Goal: Navigation & Orientation: Find specific page/section

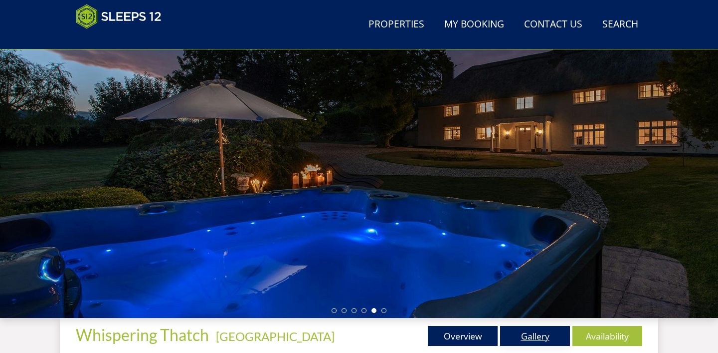
click at [534, 338] on link "Gallery" at bounding box center [535, 336] width 70 height 20
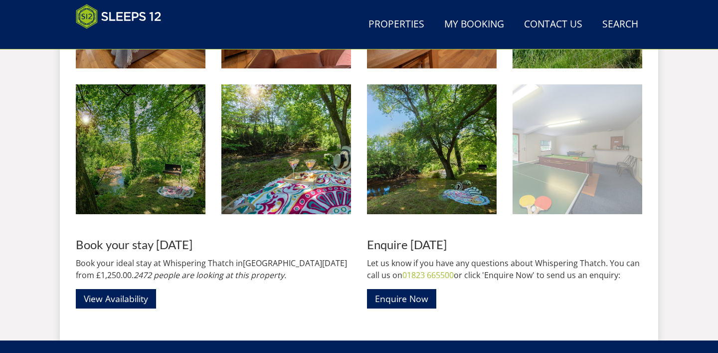
scroll to position [1420, 0]
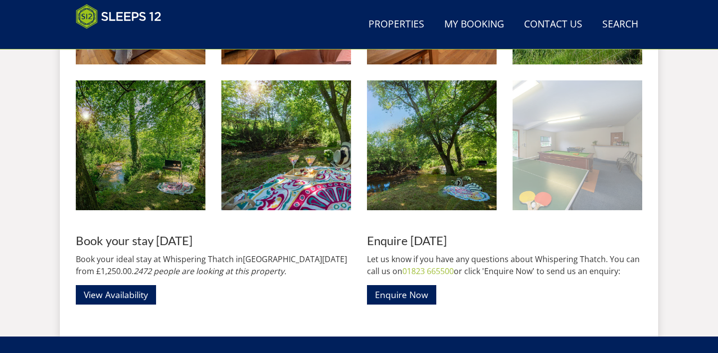
click at [554, 169] on img at bounding box center [578, 145] width 130 height 130
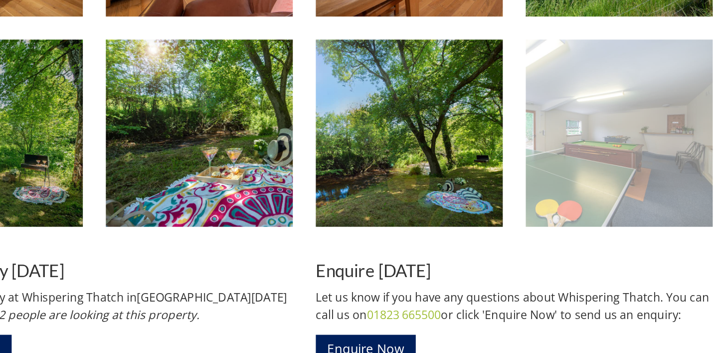
click at [576, 155] on img at bounding box center [578, 145] width 130 height 130
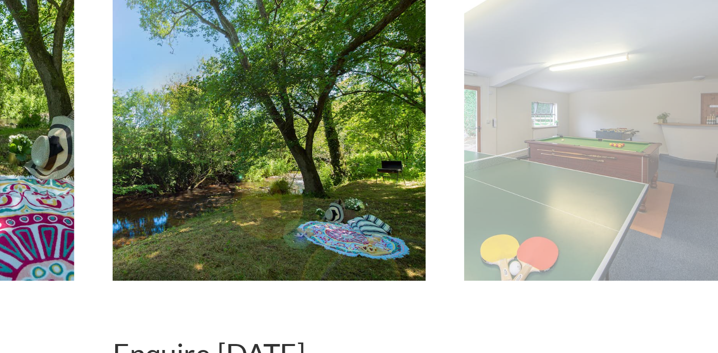
click at [576, 155] on img at bounding box center [578, 145] width 130 height 130
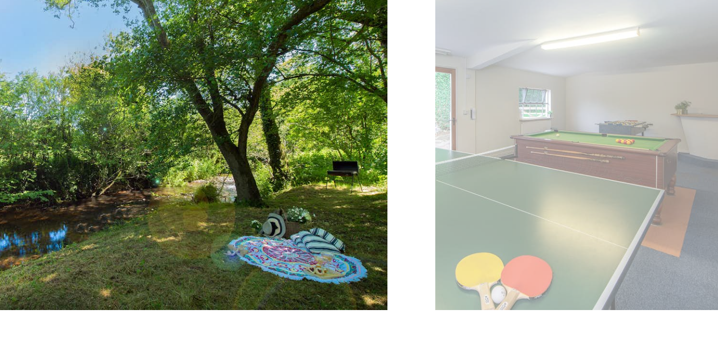
click at [563, 158] on img at bounding box center [578, 145] width 130 height 130
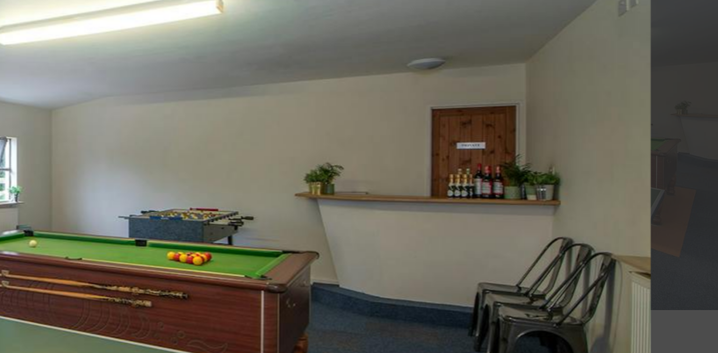
click at [563, 158] on img at bounding box center [359, 172] width 451 height 301
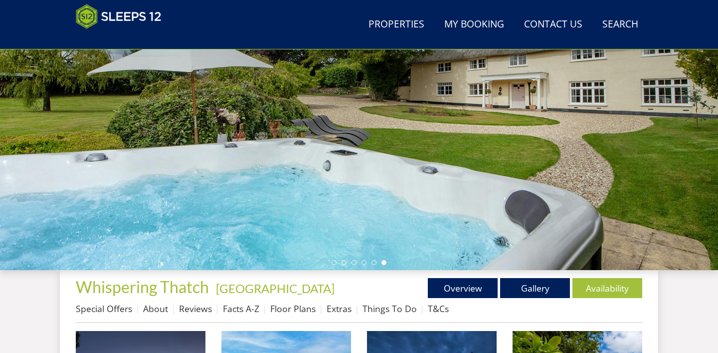
scroll to position [0, 0]
